Goal: Browse casually

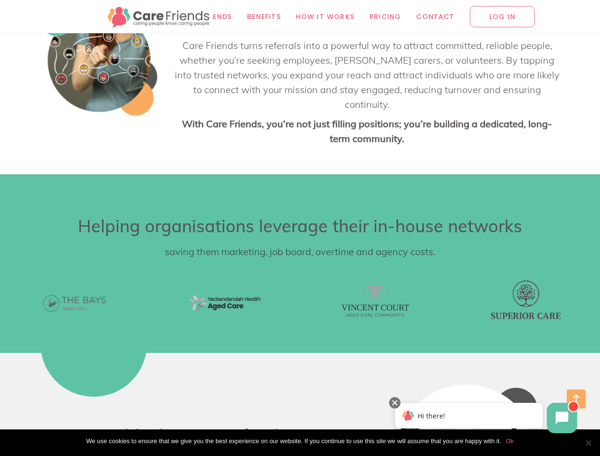
click at [300, 293] on div at bounding box center [226, 301] width 150 height 71
click at [18, 293] on span "button" at bounding box center [18, 302] width 8 height 22
click at [581, 293] on span "button" at bounding box center [582, 302] width 8 height 22
click at [588, 443] on span "Cookie Notice" at bounding box center [587, 442] width 9 height 9
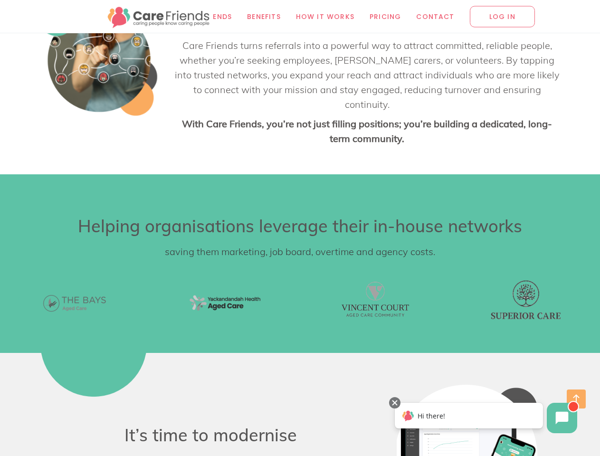
click at [562, 418] on icon at bounding box center [562, 418] width 13 height 13
click at [469, 416] on div "Hi there!" at bounding box center [469, 416] width 148 height 26
click at [395, 403] on div at bounding box center [394, 402] width 11 height 11
